Goal: Information Seeking & Learning: Learn about a topic

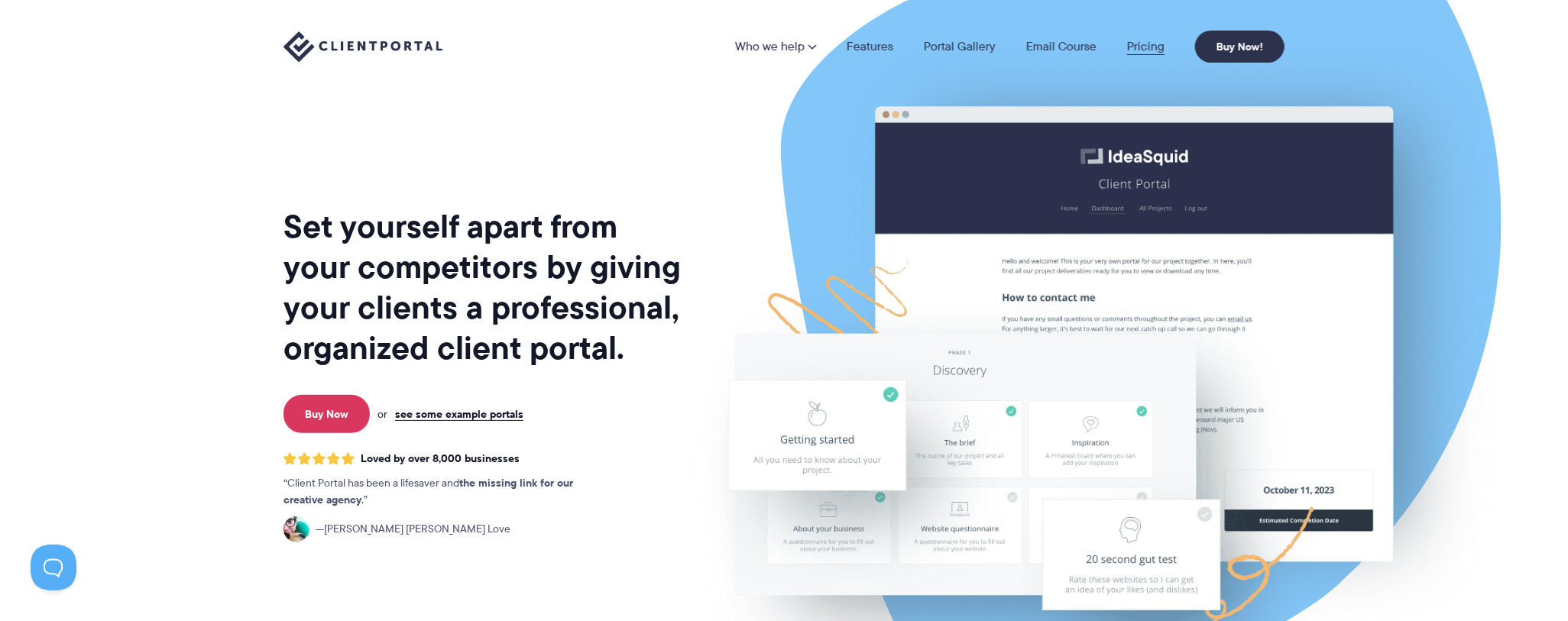
click at [1146, 45] on link "Pricing" at bounding box center [1146, 46] width 38 height 12
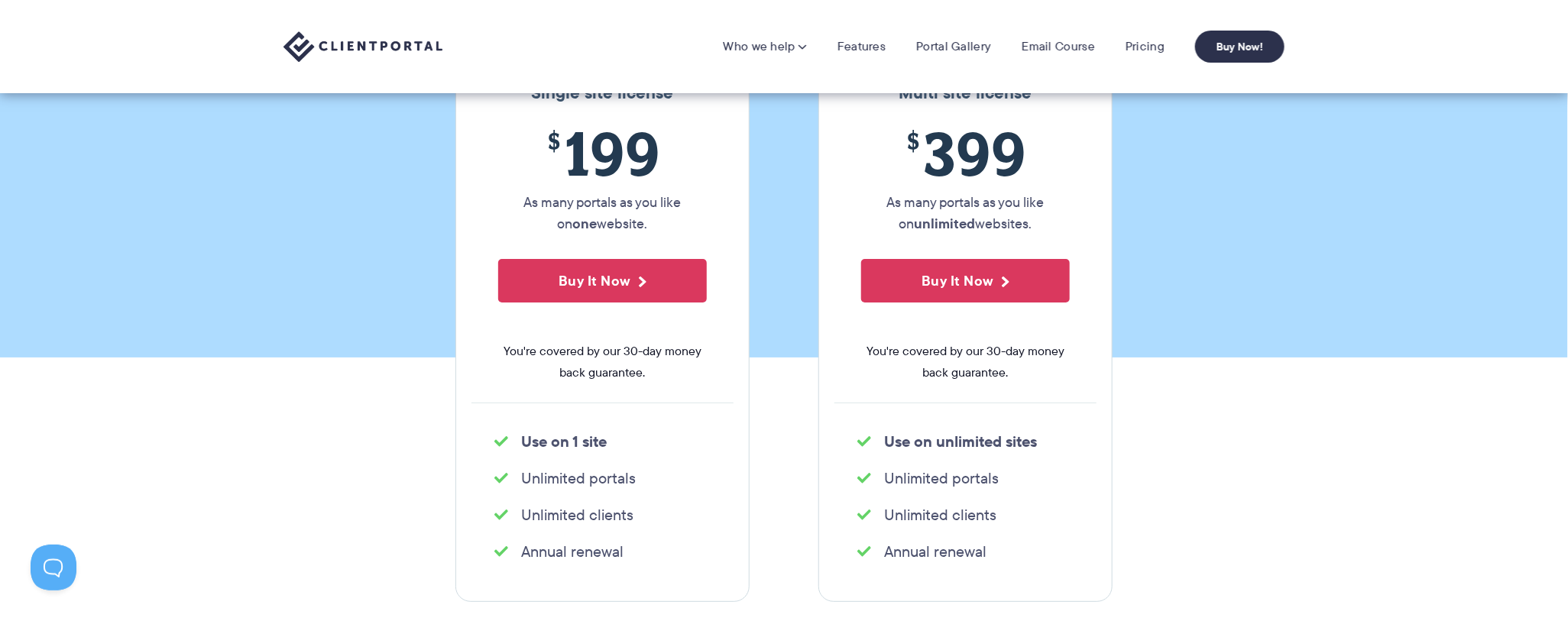
scroll to position [153, 0]
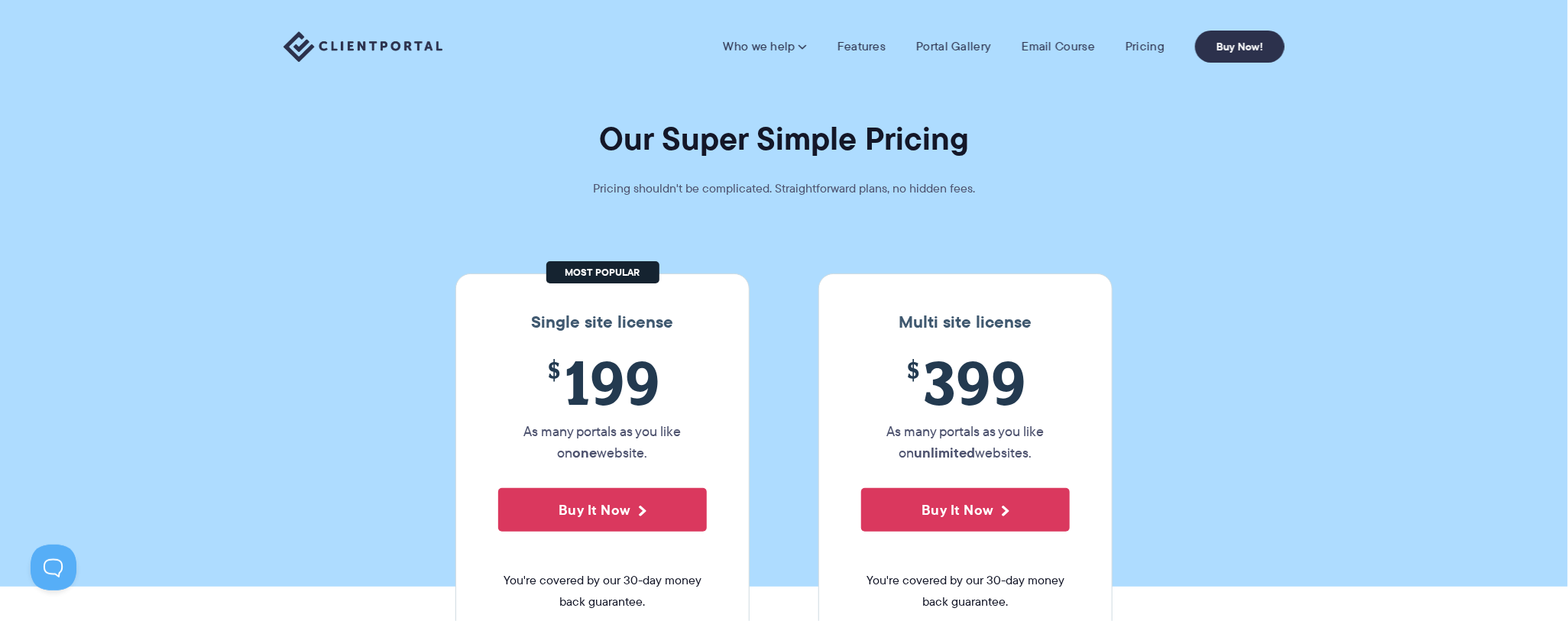
drag, startPoint x: 295, startPoint y: 344, endPoint x: 82, endPoint y: 314, distance: 215.1
click at [82, 314] on section "Our Super Simple Pricing Pricing shouldn't be complicated. Straightforward plan…" at bounding box center [784, 294] width 1568 height 587
click at [877, 44] on link "Features" at bounding box center [861, 46] width 48 height 15
click at [973, 43] on link "Portal Gallery" at bounding box center [953, 46] width 75 height 15
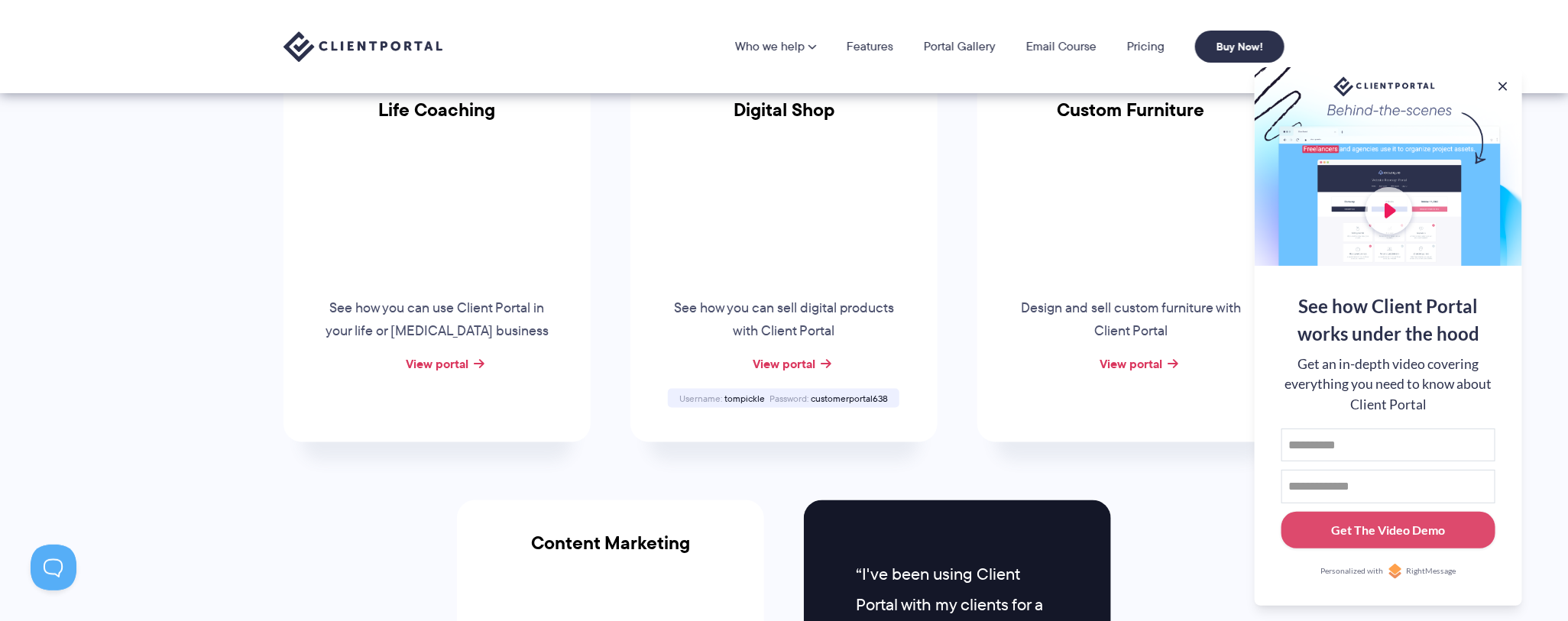
scroll to position [1070, 0]
